Goal: Task Accomplishment & Management: Complete application form

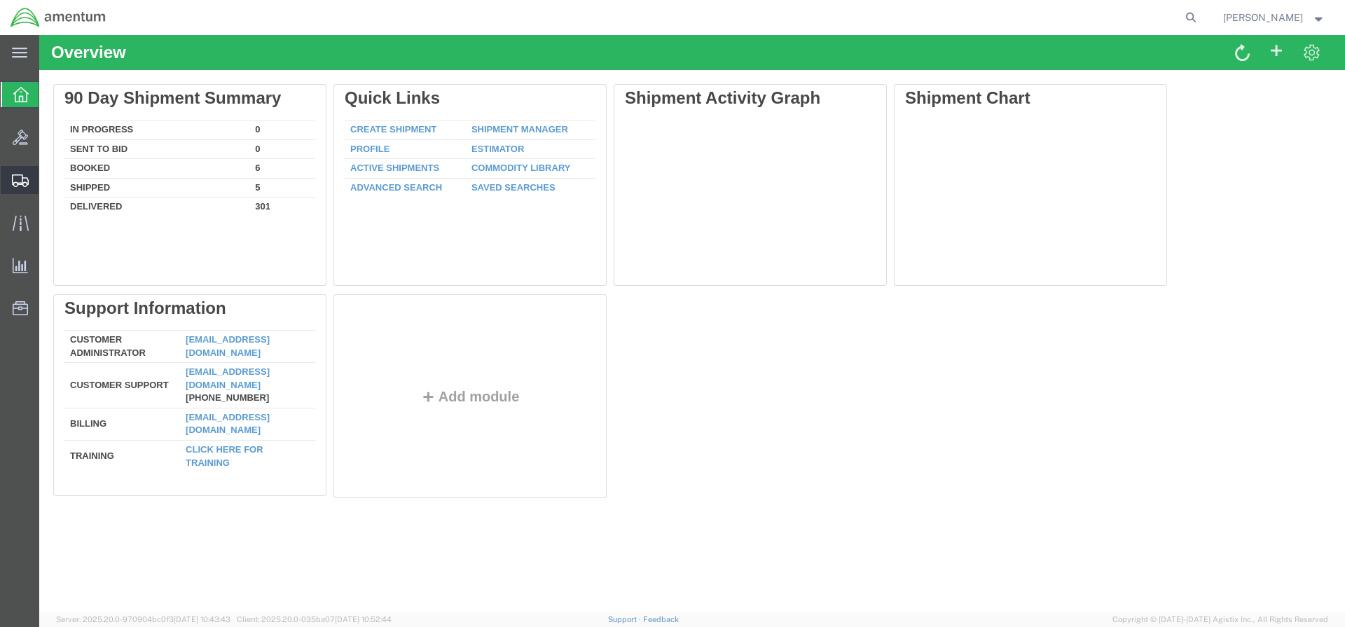
click at [0, 0] on span "Create Shipment" at bounding box center [0, 0] width 0 height 0
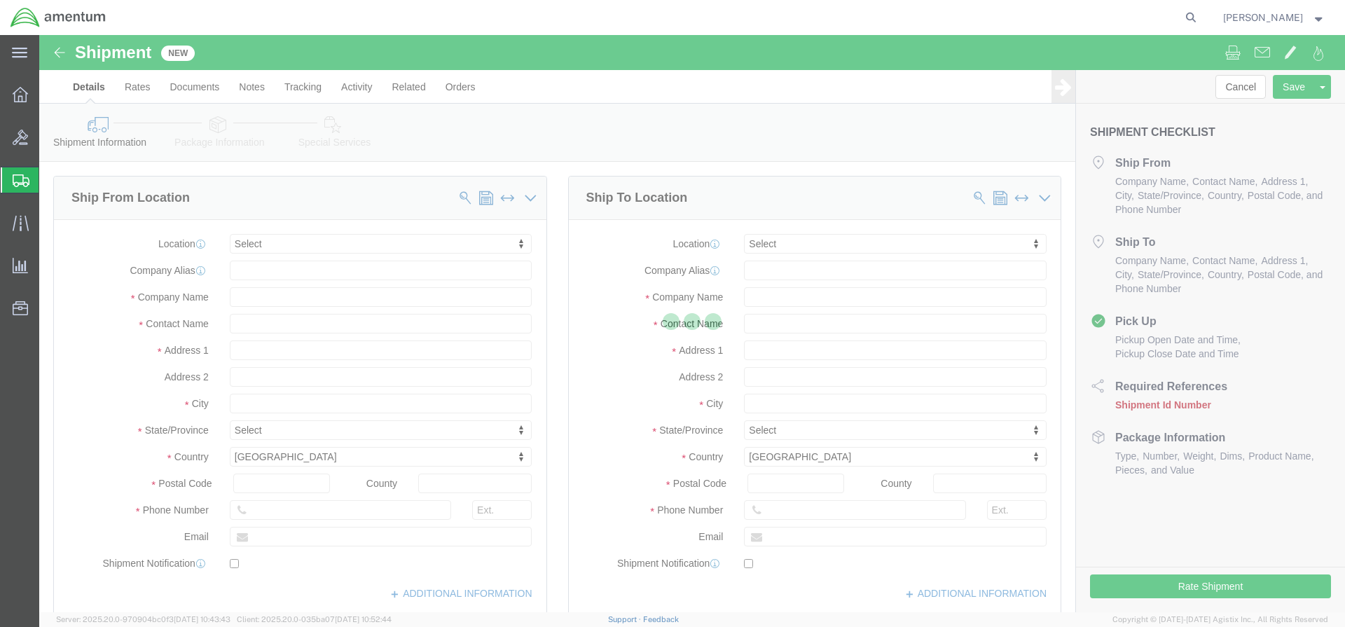
select select
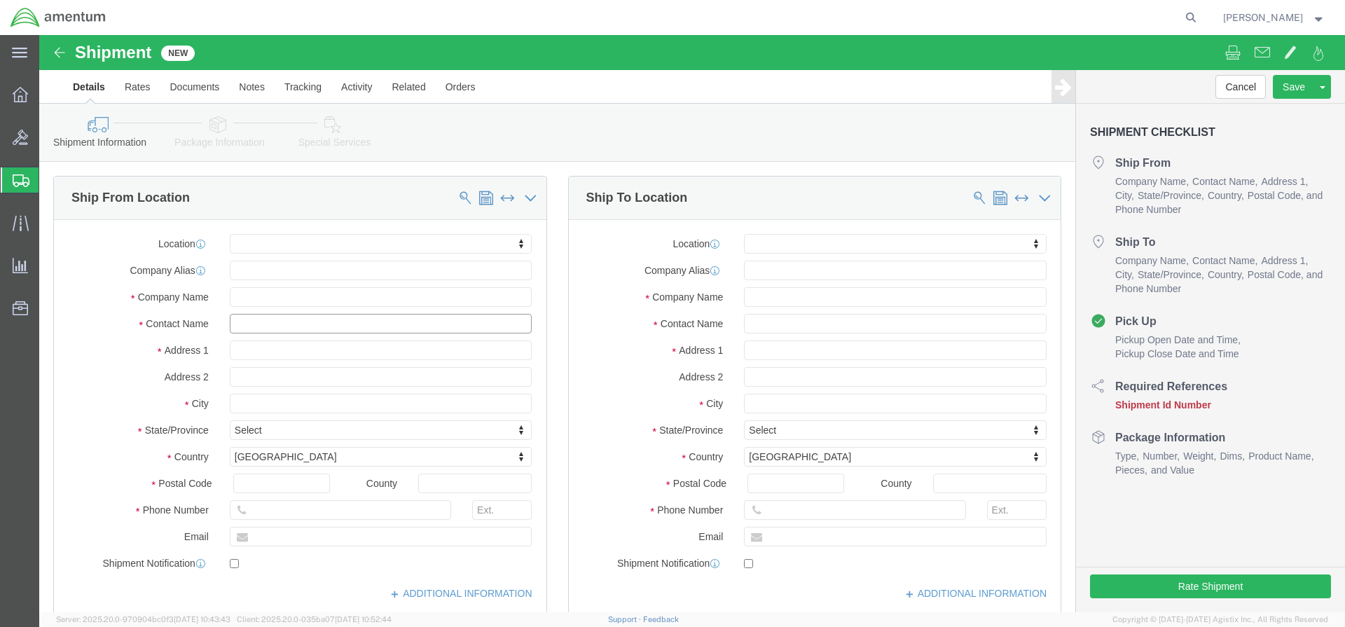
click input "text"
type input "[PERSON_NAME]"
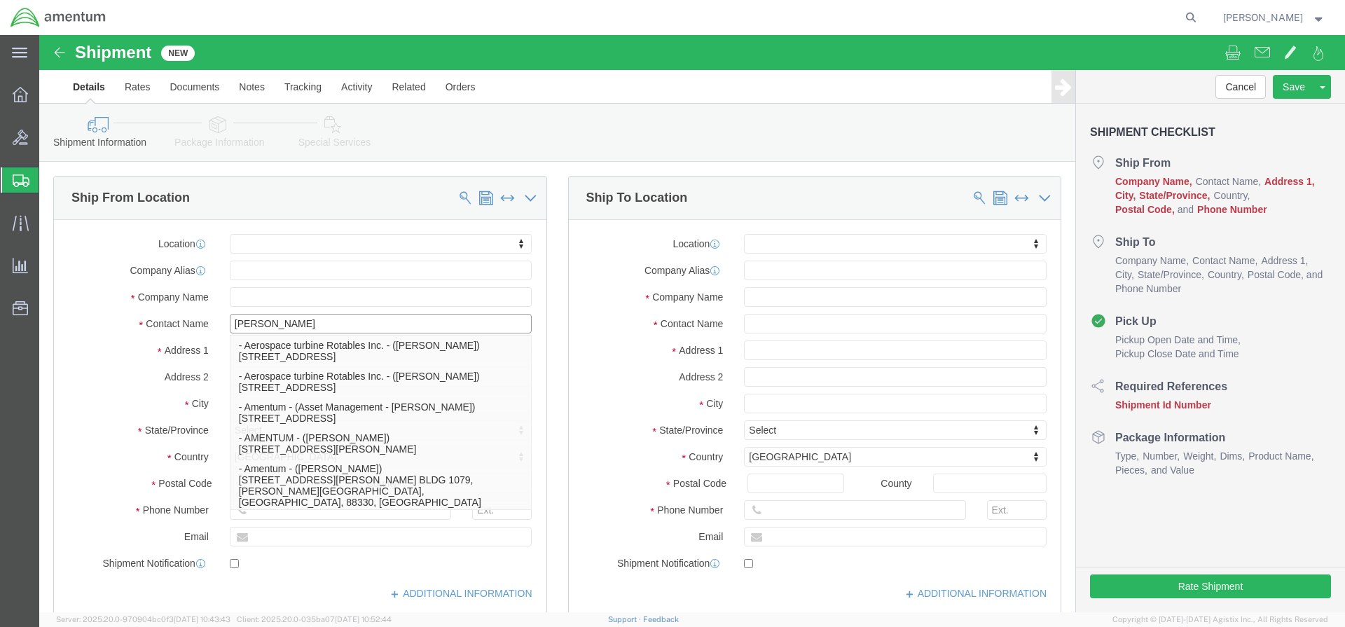
click p "- Amentum - ([PERSON_NAME]***) BLDG [STREET_ADDRESS][PERSON_NAME] Defrenn Army …"
select select "[GEOGRAPHIC_DATA]"
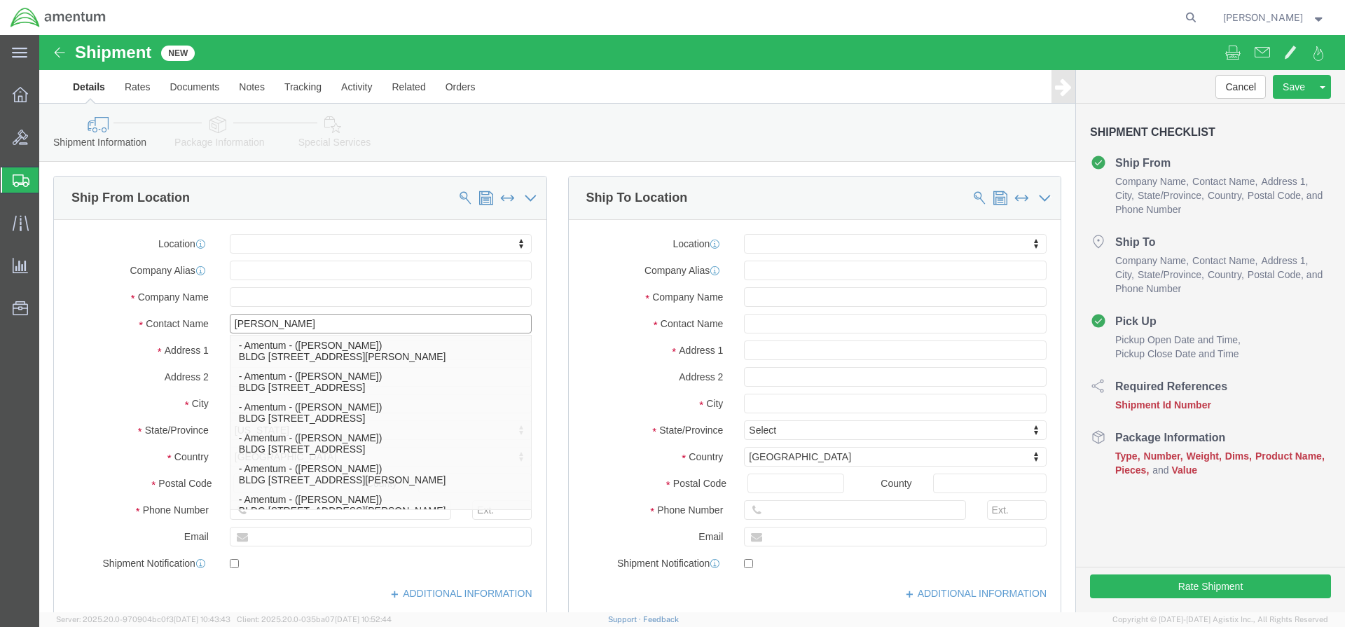
type input "[PERSON_NAME]"
click input "text"
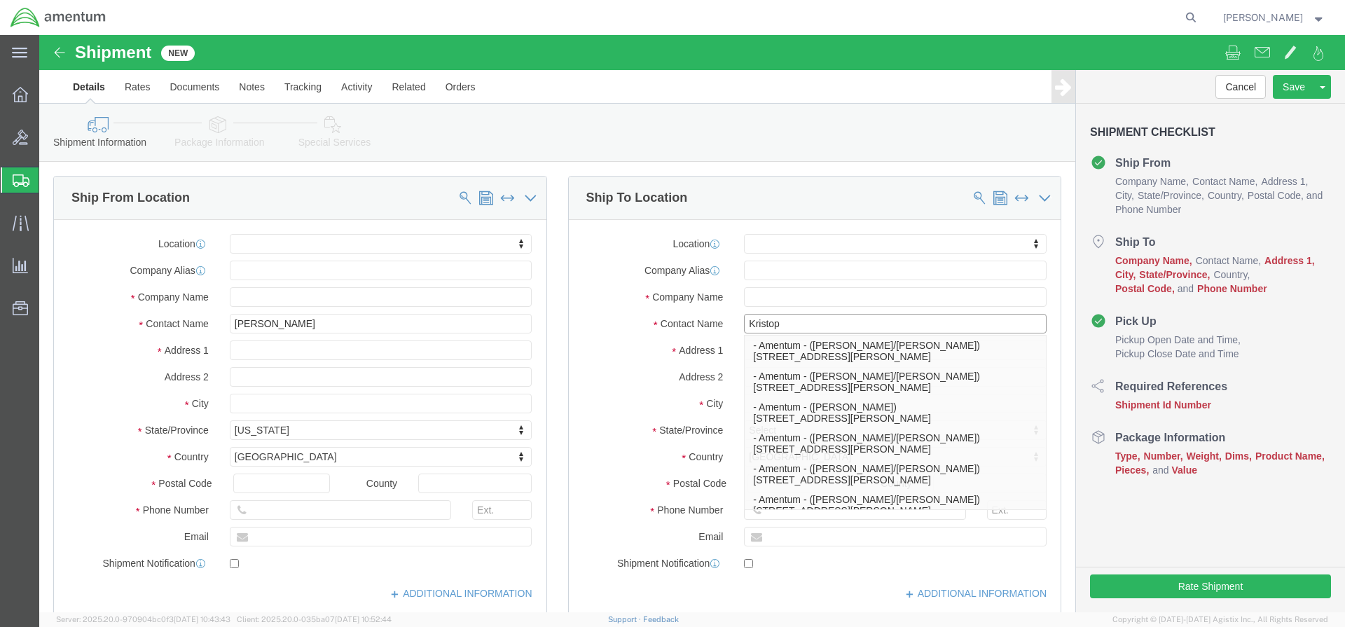
type input "[PERSON_NAME]"
